Goal: Information Seeking & Learning: Learn about a topic

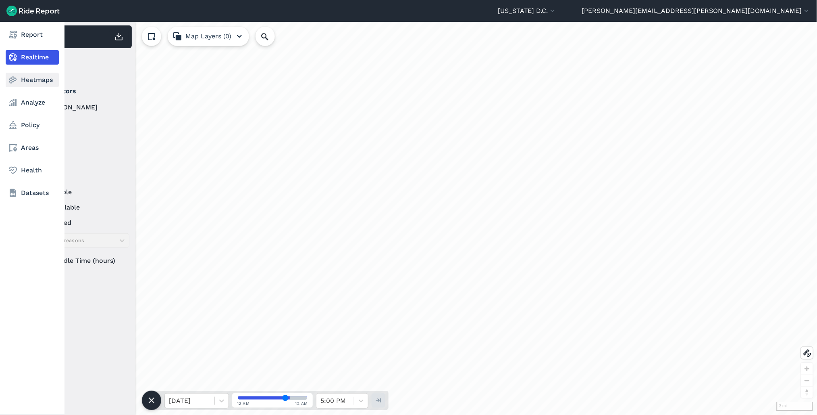
click at [16, 76] on icon at bounding box center [13, 80] width 10 height 10
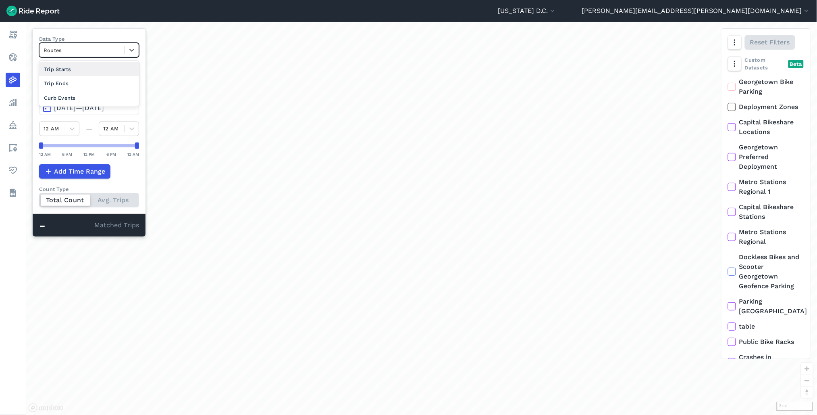
click at [95, 47] on div at bounding box center [82, 50] width 77 height 9
click at [73, 51] on div at bounding box center [82, 50] width 77 height 9
click at [72, 100] on div "Curb Events" at bounding box center [89, 98] width 100 height 14
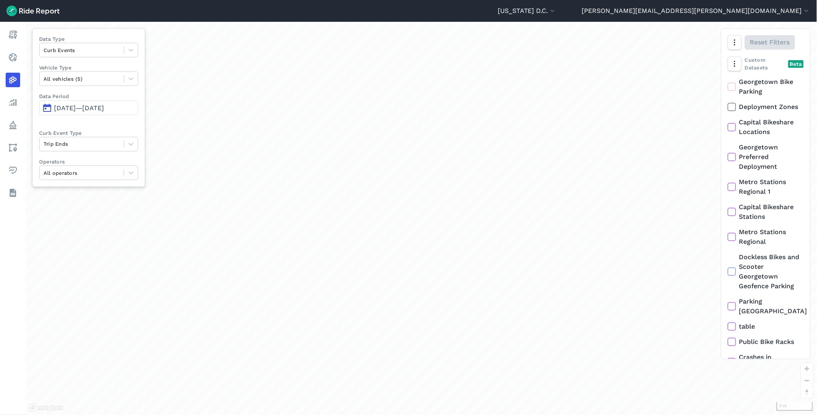
click at [100, 113] on button "[DATE]—[DATE]" at bounding box center [88, 107] width 99 height 15
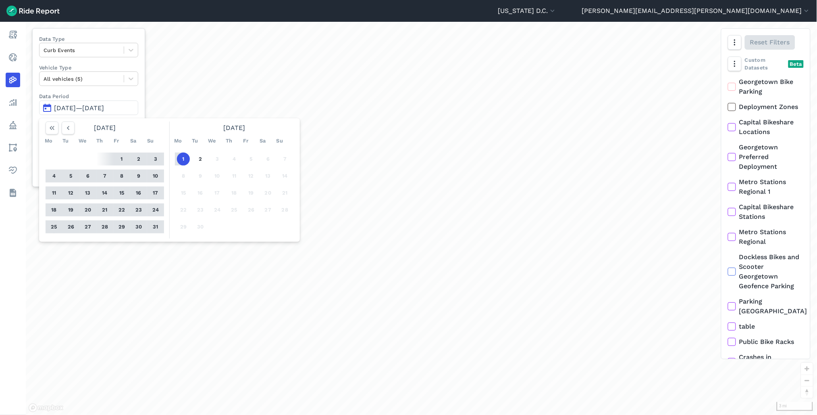
click at [53, 224] on button "25" at bounding box center [54, 226] width 13 height 13
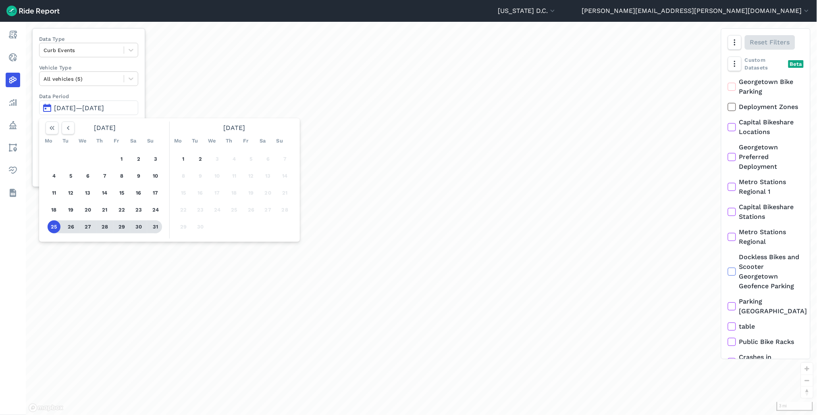
click at [151, 228] on button "31" at bounding box center [155, 226] width 13 height 13
click at [86, 139] on div "Trip Ends" at bounding box center [82, 144] width 84 height 13
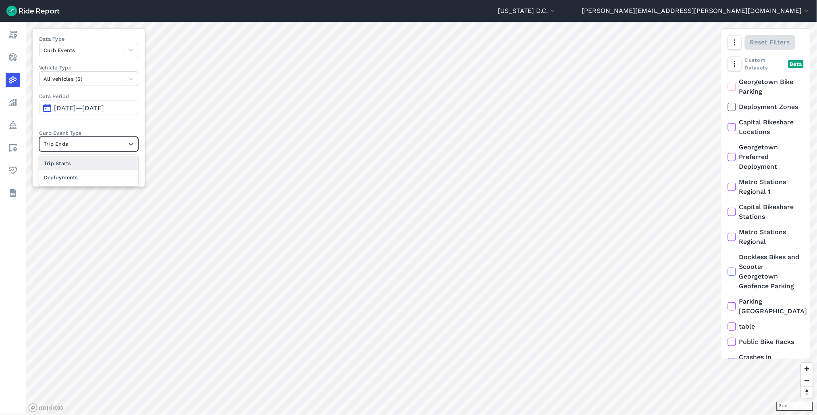
click at [100, 139] on div at bounding box center [82, 143] width 76 height 9
click at [94, 110] on span "[DATE]—[DATE]" at bounding box center [79, 108] width 50 height 8
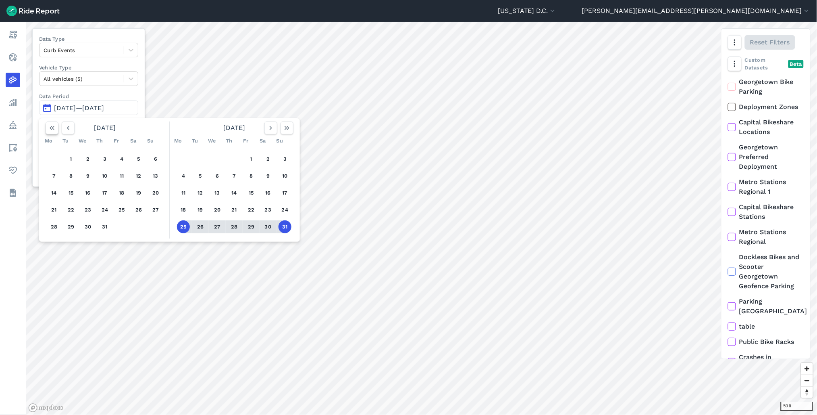
click at [55, 131] on icon "button" at bounding box center [52, 128] width 8 height 8
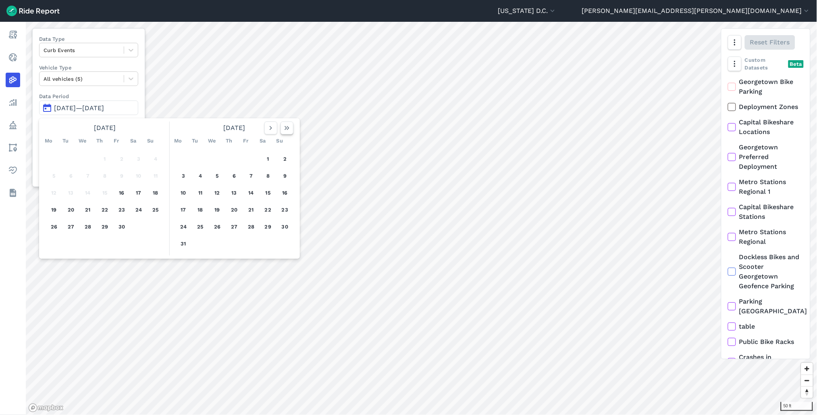
click at [289, 128] on icon "button" at bounding box center [287, 128] width 8 height 8
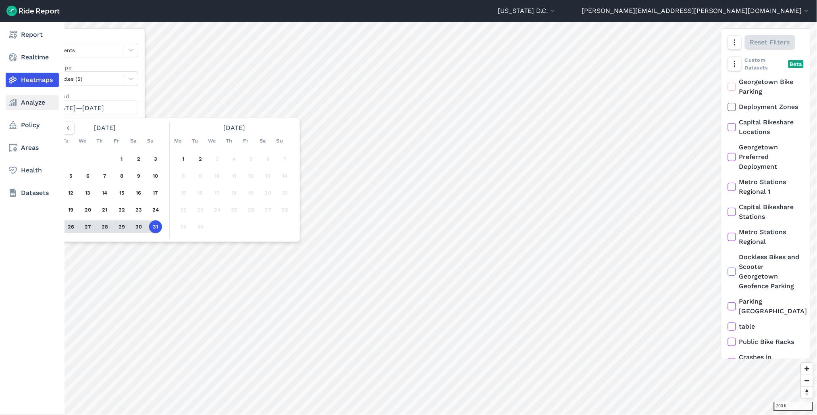
click at [38, 106] on link "Analyze" at bounding box center [32, 102] width 53 height 15
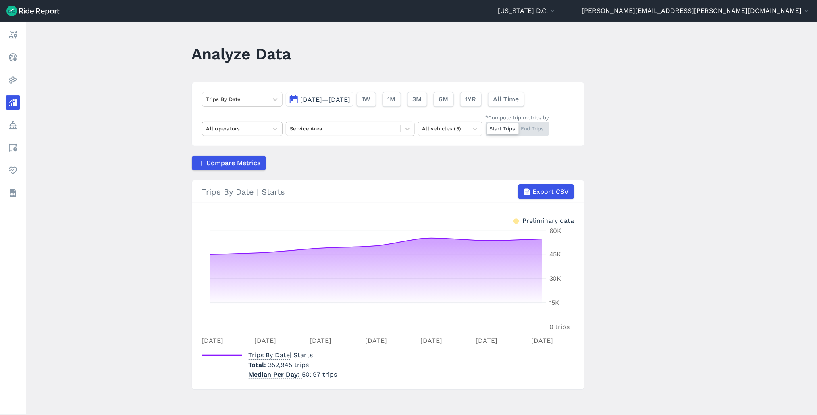
click at [245, 131] on div at bounding box center [235, 128] width 58 height 9
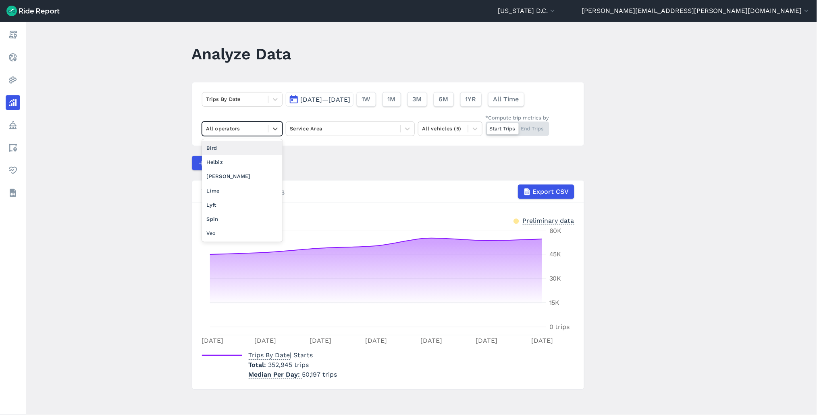
click at [248, 111] on div "Trips By Date [DATE]—[DATE] 1W 1M 3M 6M 1YR All Time option Bird focused, 2 of …" at bounding box center [388, 114] width 393 height 64
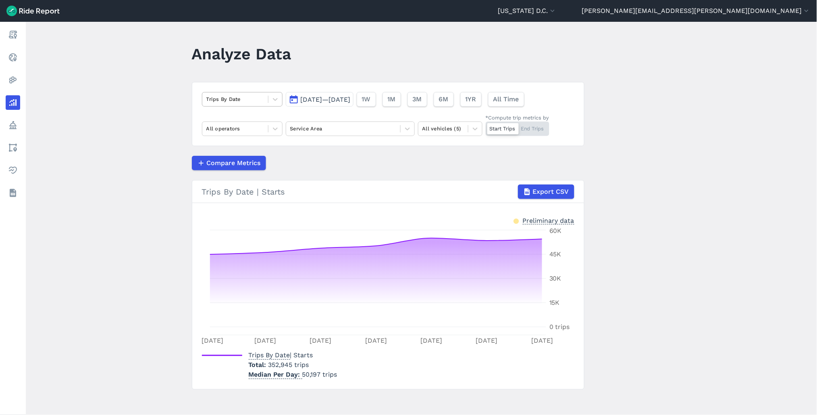
click at [247, 101] on div at bounding box center [235, 98] width 58 height 9
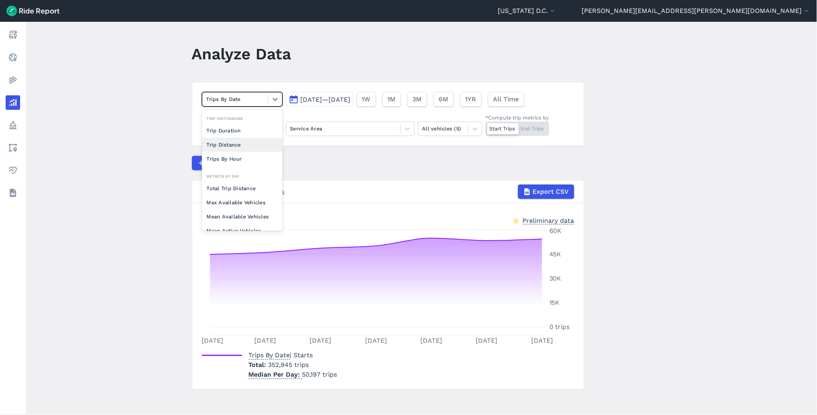
click at [239, 144] on div "Trip Distance" at bounding box center [242, 145] width 81 height 14
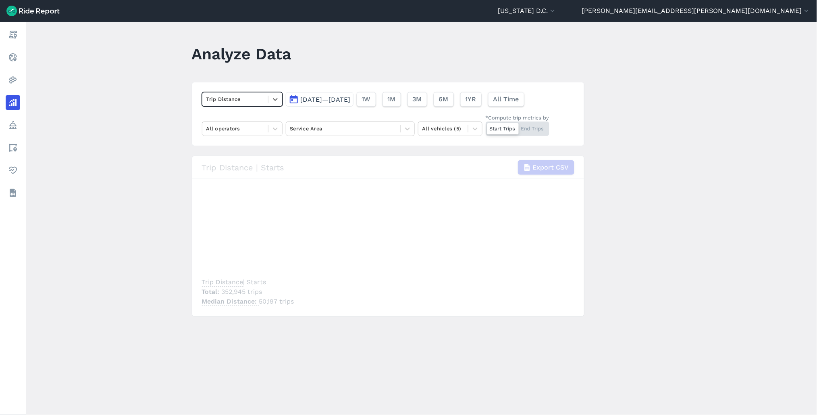
click at [249, 96] on div at bounding box center [235, 98] width 58 height 9
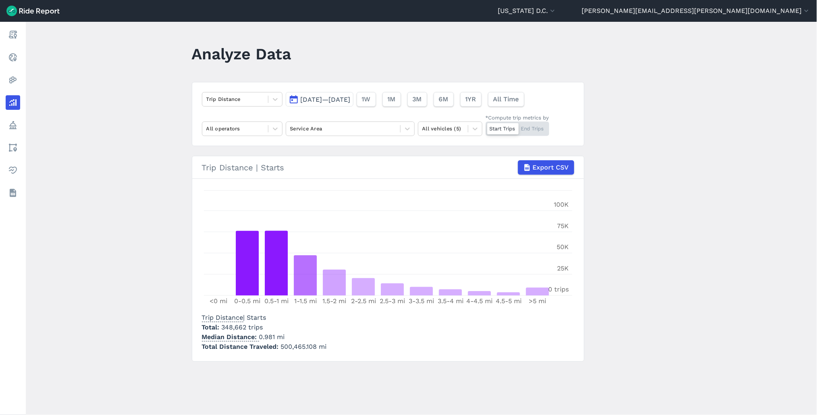
click at [167, 91] on main "Analyze Data Trip Distance [DATE]—[DATE] 1W 1M 3M 6M 1YR All Time All operators…" at bounding box center [422, 218] width 792 height 393
click at [227, 99] on div at bounding box center [235, 98] width 58 height 9
click at [230, 100] on div at bounding box center [235, 98] width 58 height 9
click at [692, 19] on header "[US_STATE] D.C. Capital Bikeshare [US_STATE] D.C. [PERSON_NAME][EMAIL_ADDRESS][…" at bounding box center [408, 11] width 817 height 22
click at [557, 15] on button "[US_STATE] D.C." at bounding box center [527, 11] width 59 height 10
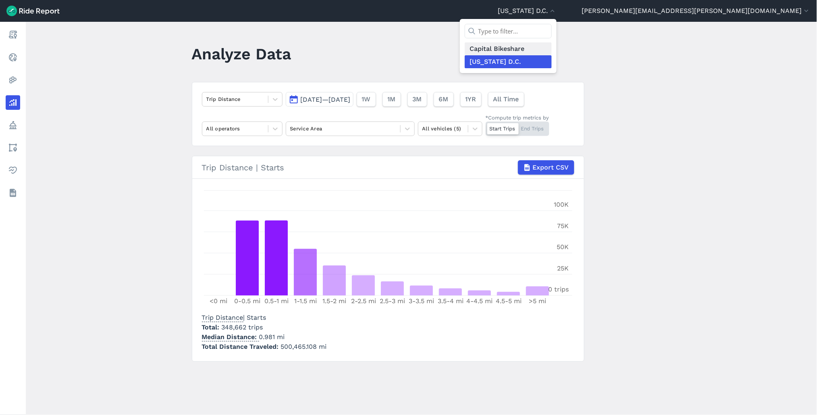
click at [552, 47] on link "Capital Bikeshare" at bounding box center [508, 48] width 87 height 13
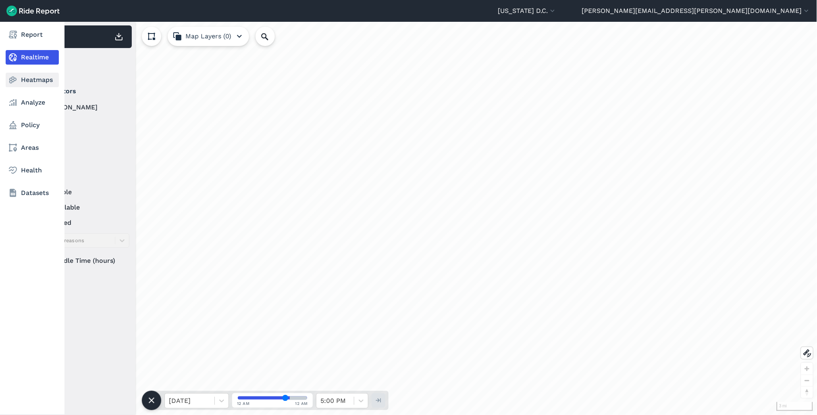
click at [31, 78] on link "Heatmaps" at bounding box center [32, 80] width 53 height 15
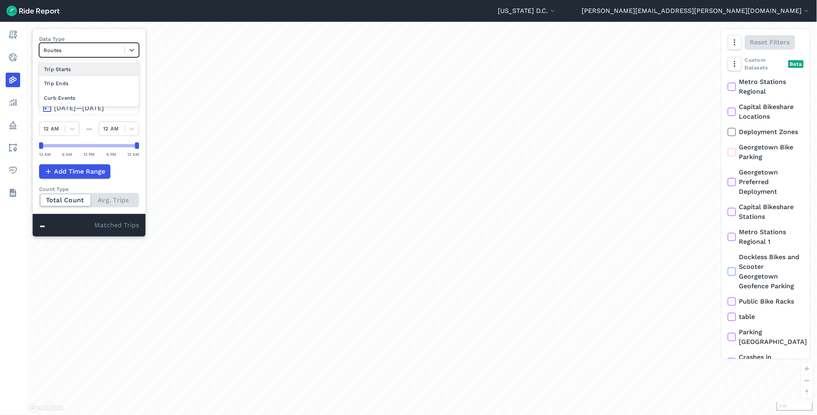
click at [104, 51] on div at bounding box center [82, 50] width 77 height 9
click at [81, 98] on div "Curb Events" at bounding box center [89, 98] width 100 height 14
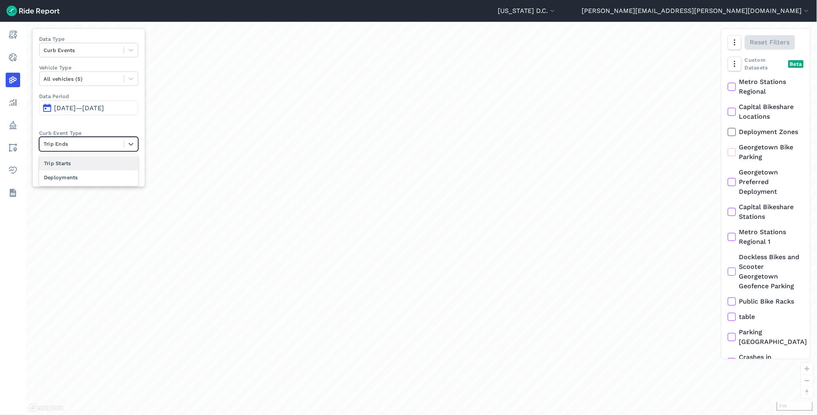
click at [112, 140] on div at bounding box center [82, 143] width 76 height 9
click at [104, 127] on div "Data Type Curb Events Vehicle Type All vehicles (5) Data Period Jun 3, 2025—Sep…" at bounding box center [88, 107] width 113 height 158
